Goal: Navigation & Orientation: Find specific page/section

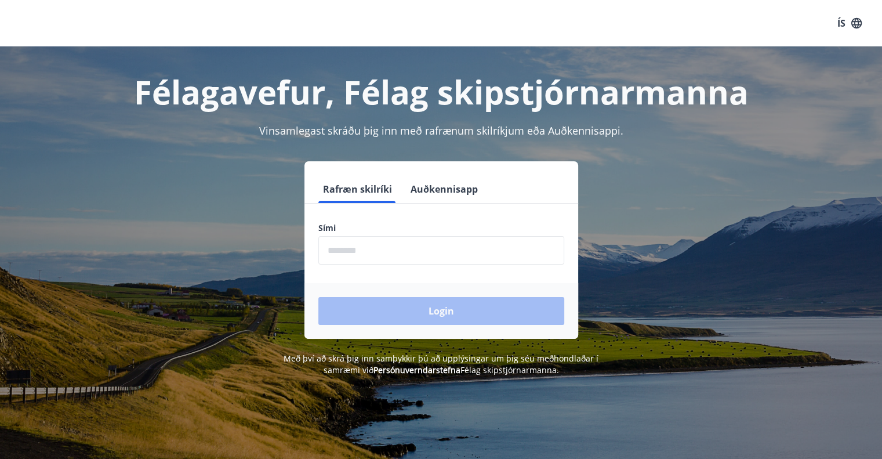
click at [418, 257] on input "phone" at bounding box center [441, 250] width 246 height 28
type input "********"
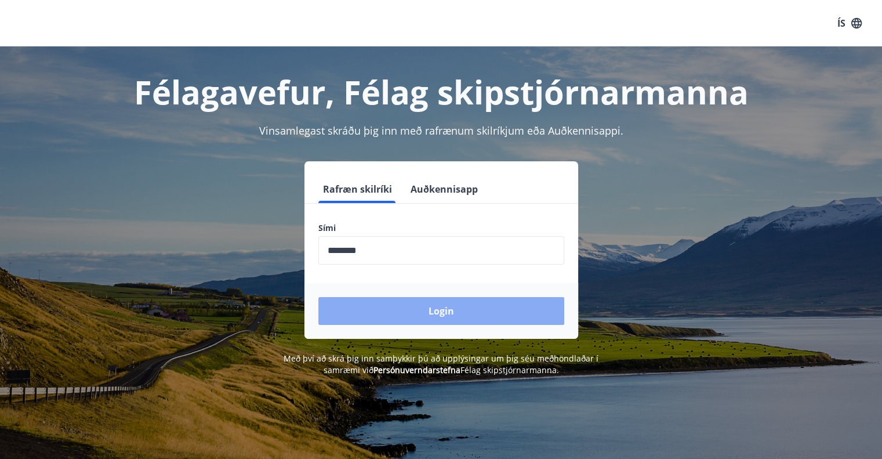
click at [408, 303] on button "Login" at bounding box center [441, 311] width 246 height 28
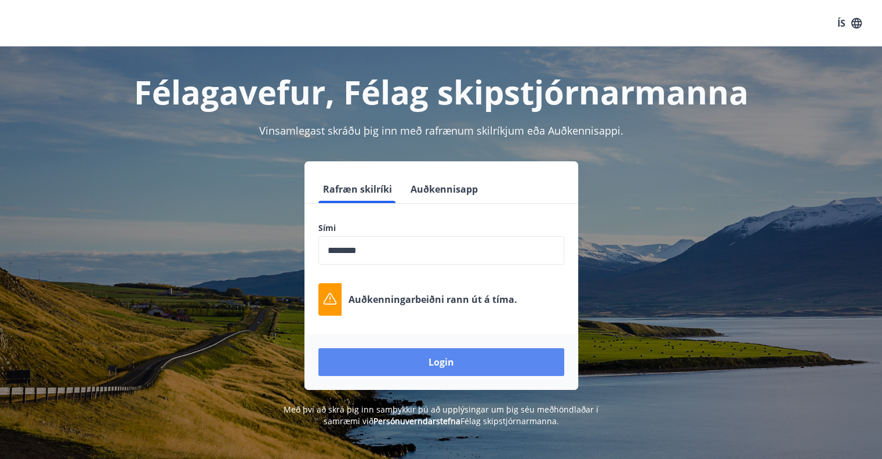
click at [458, 354] on button "Login" at bounding box center [441, 362] width 246 height 28
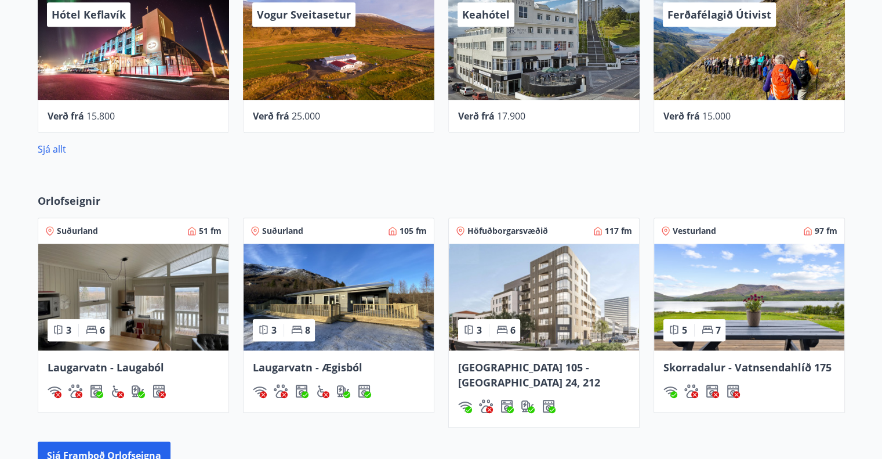
scroll to position [638, 0]
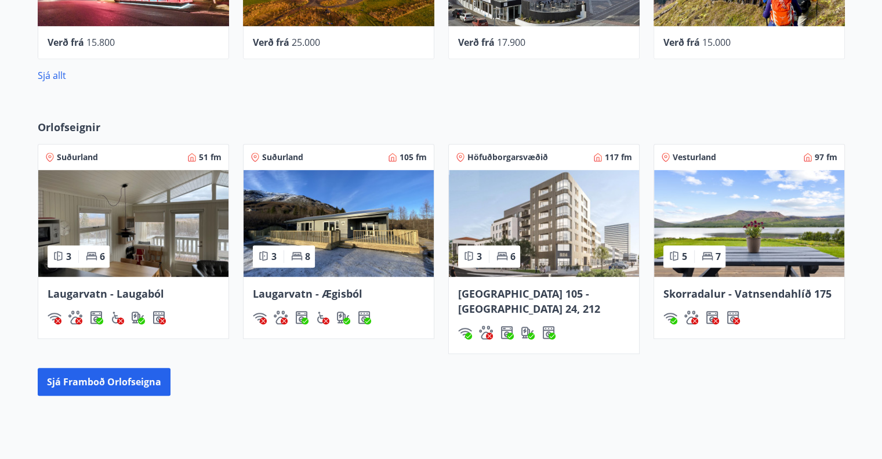
click at [527, 229] on img at bounding box center [544, 223] width 190 height 107
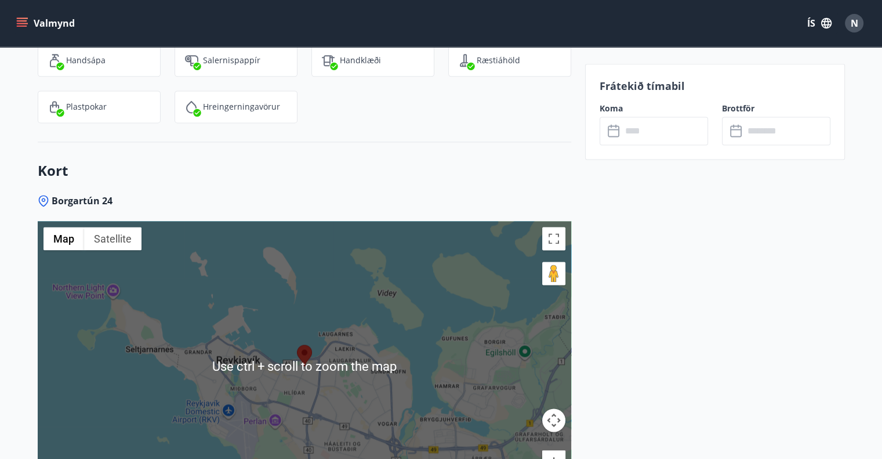
scroll to position [1450, 0]
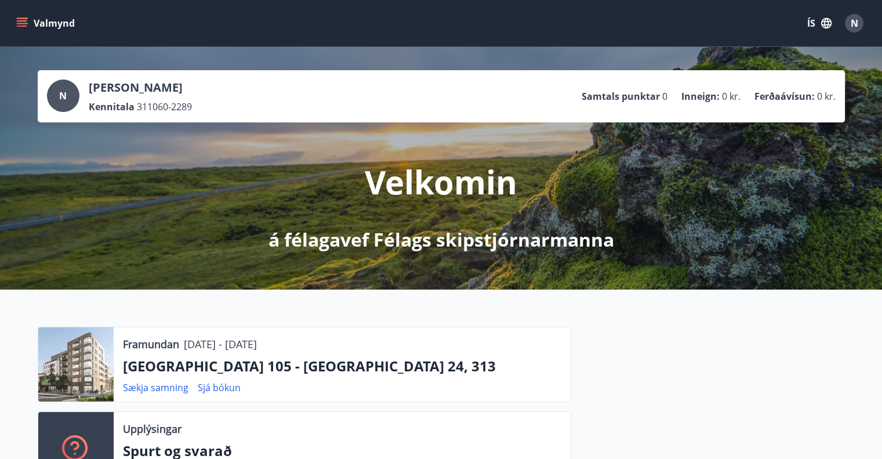
click at [17, 24] on icon "menu" at bounding box center [23, 23] width 13 height 1
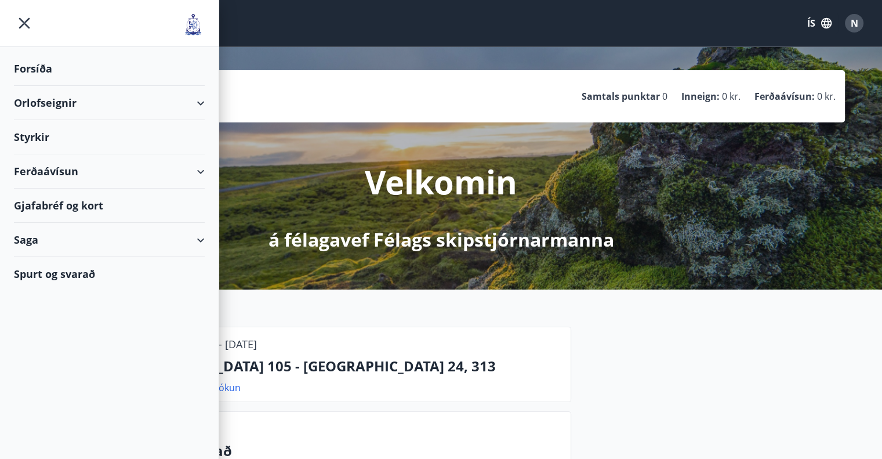
click at [51, 108] on div "Orlofseignir" at bounding box center [109, 103] width 191 height 34
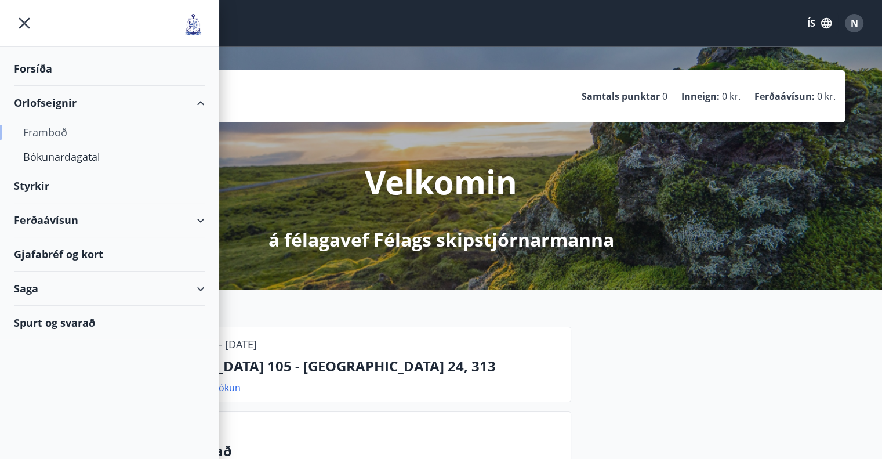
click at [50, 134] on div "Framboð" at bounding box center [109, 132] width 172 height 24
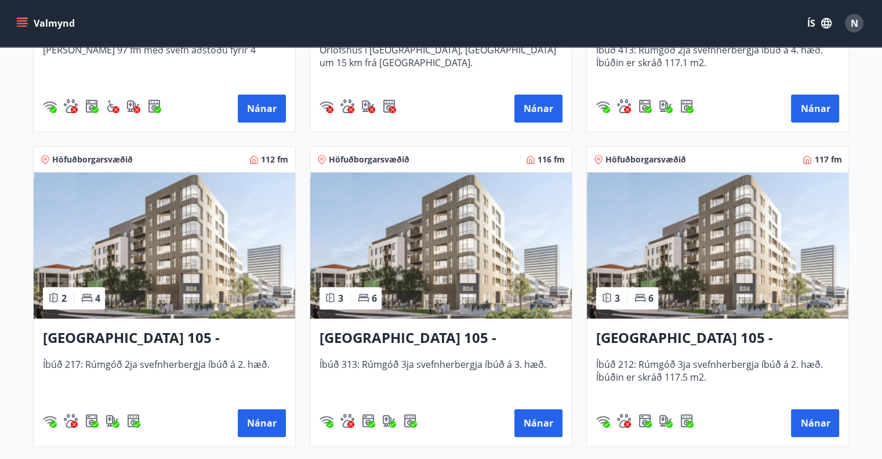
scroll to position [464, 0]
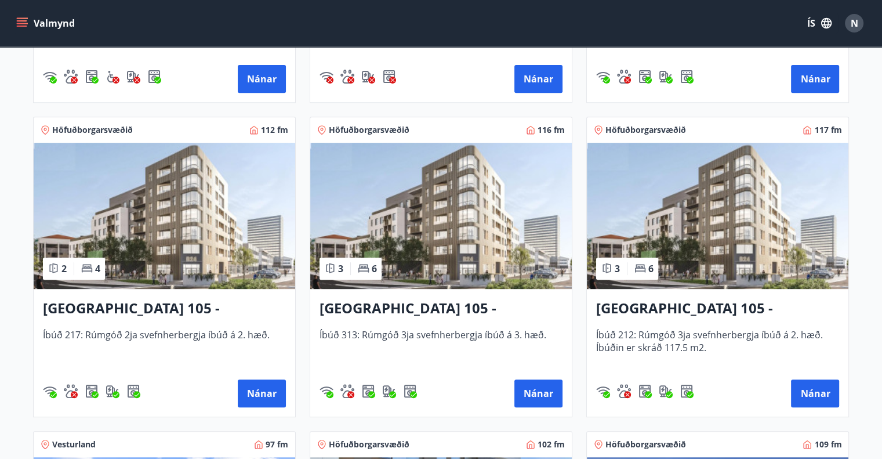
click at [471, 308] on h3 "Reykjavík 105 - Borgartún 24, 313" at bounding box center [441, 308] width 243 height 21
